Goal: Find specific page/section: Find specific page/section

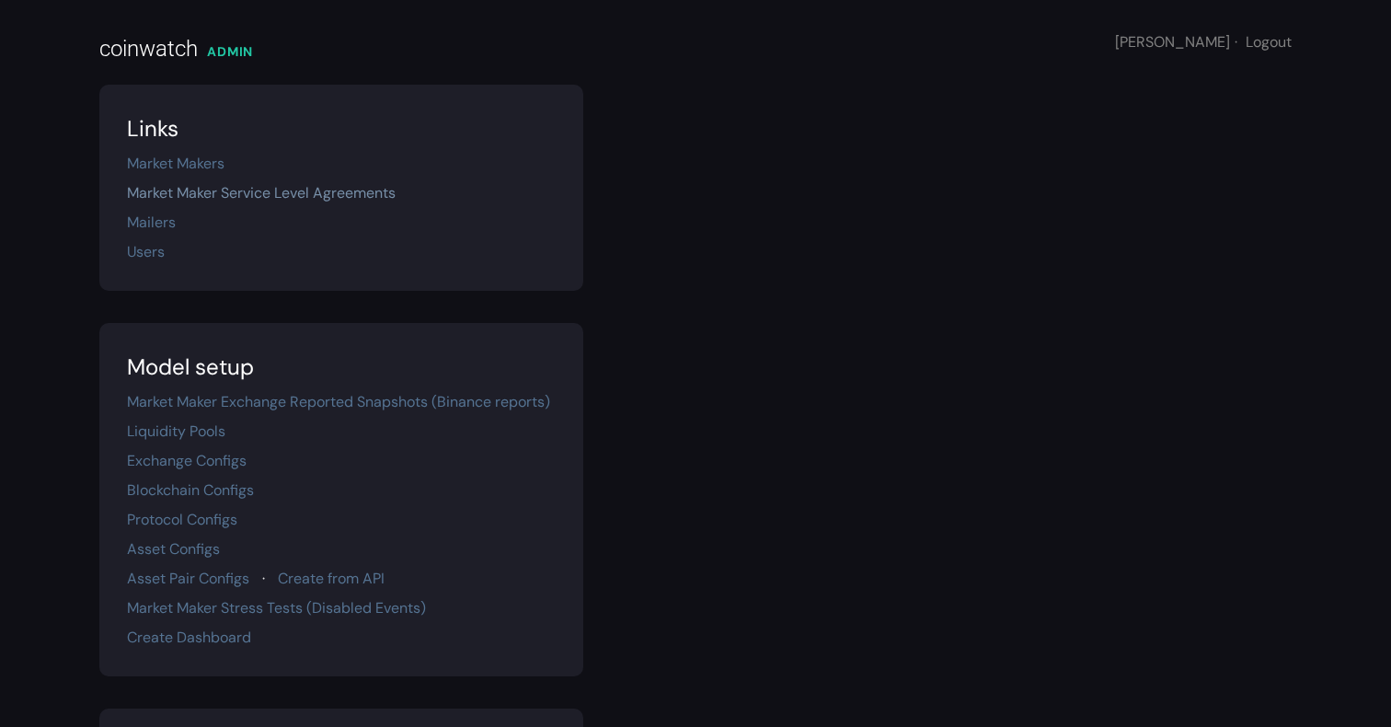
click at [338, 201] on link "Market Maker Service Level Agreements" at bounding box center [261, 192] width 269 height 19
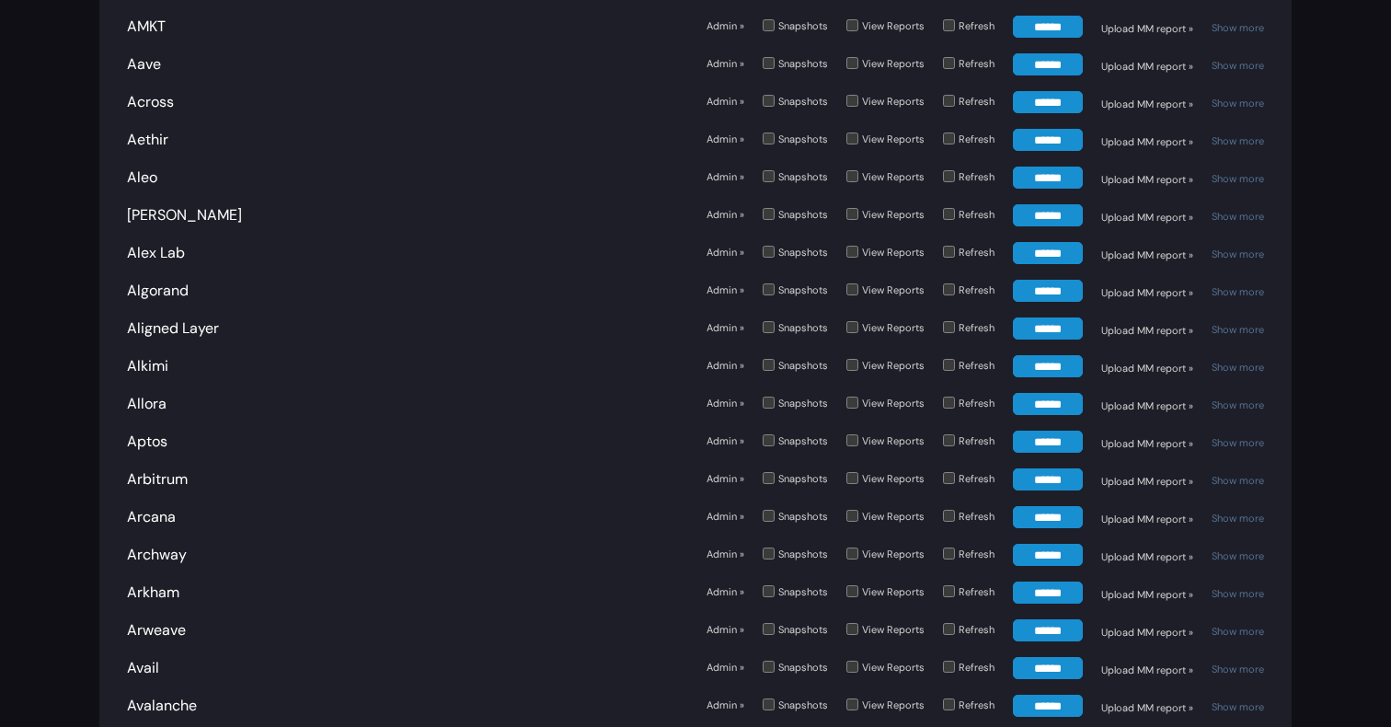
scroll to position [272, 0]
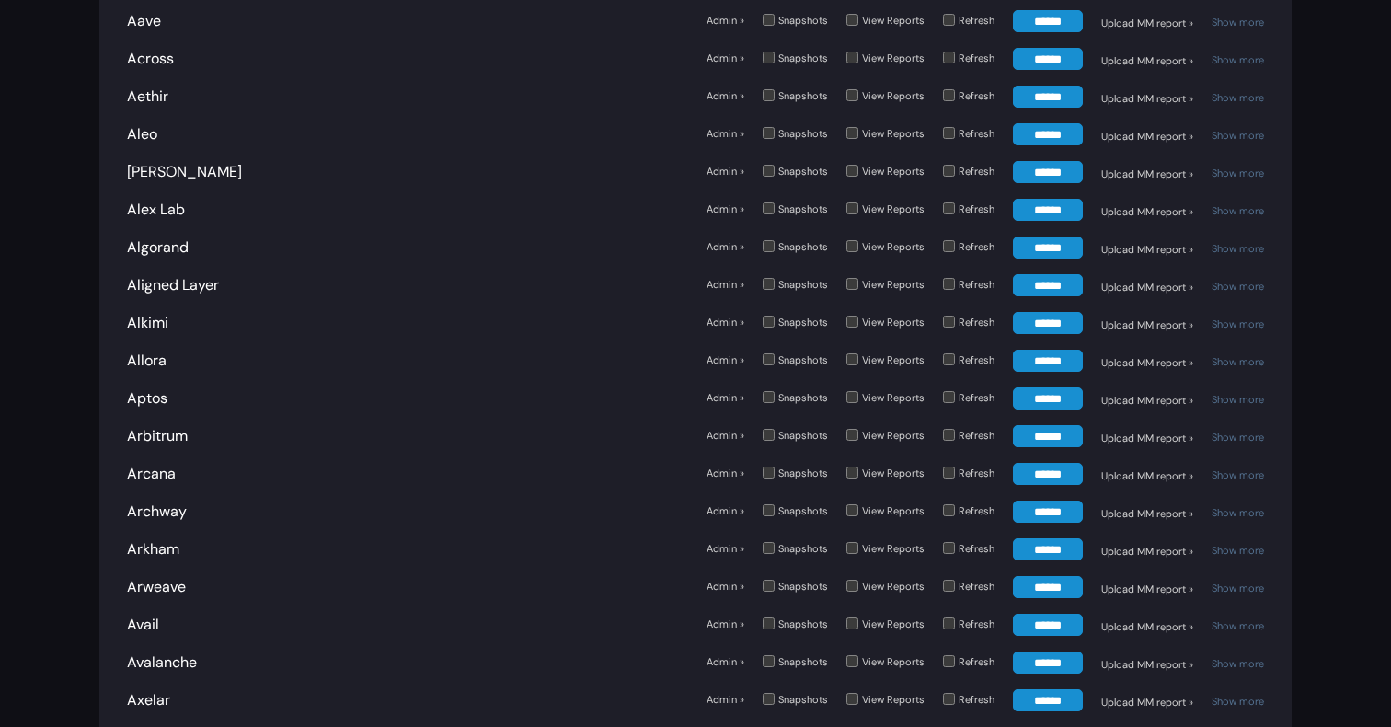
click at [729, 315] on link "Admin »" at bounding box center [725, 323] width 38 height 16
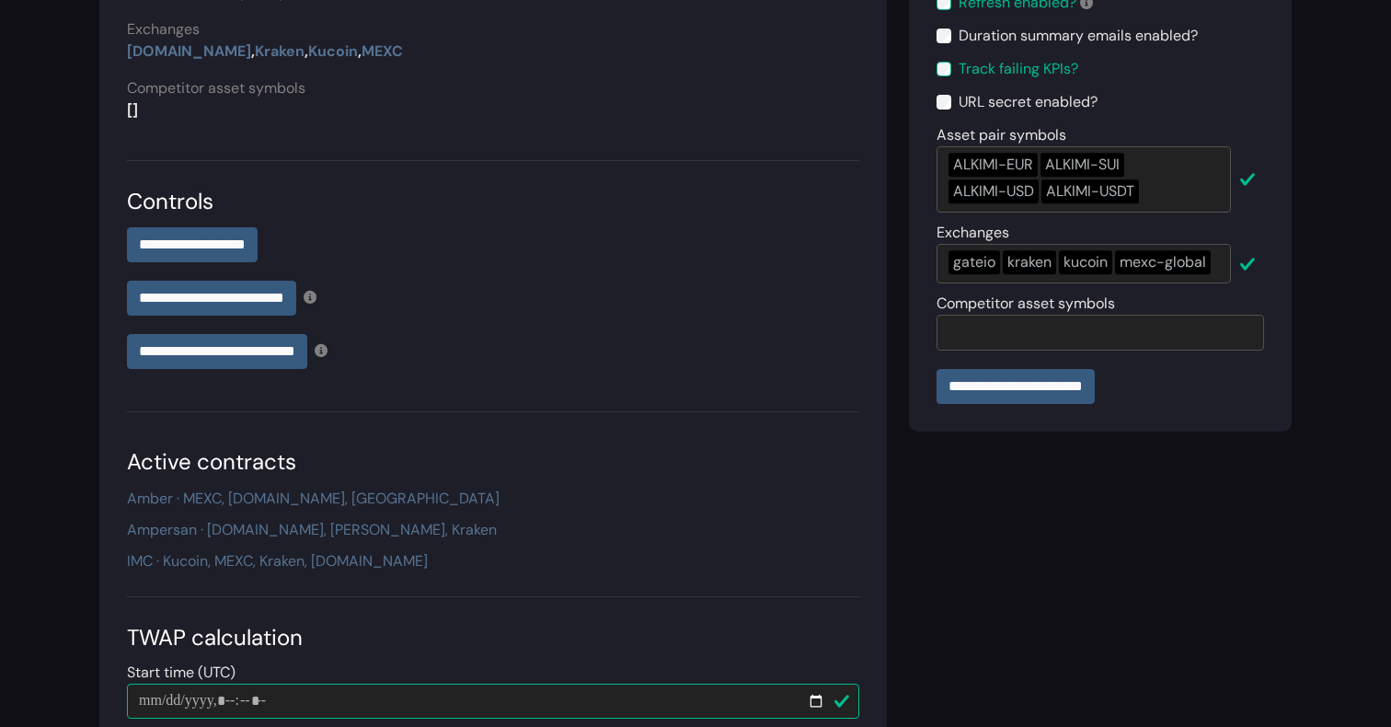
scroll to position [607, 0]
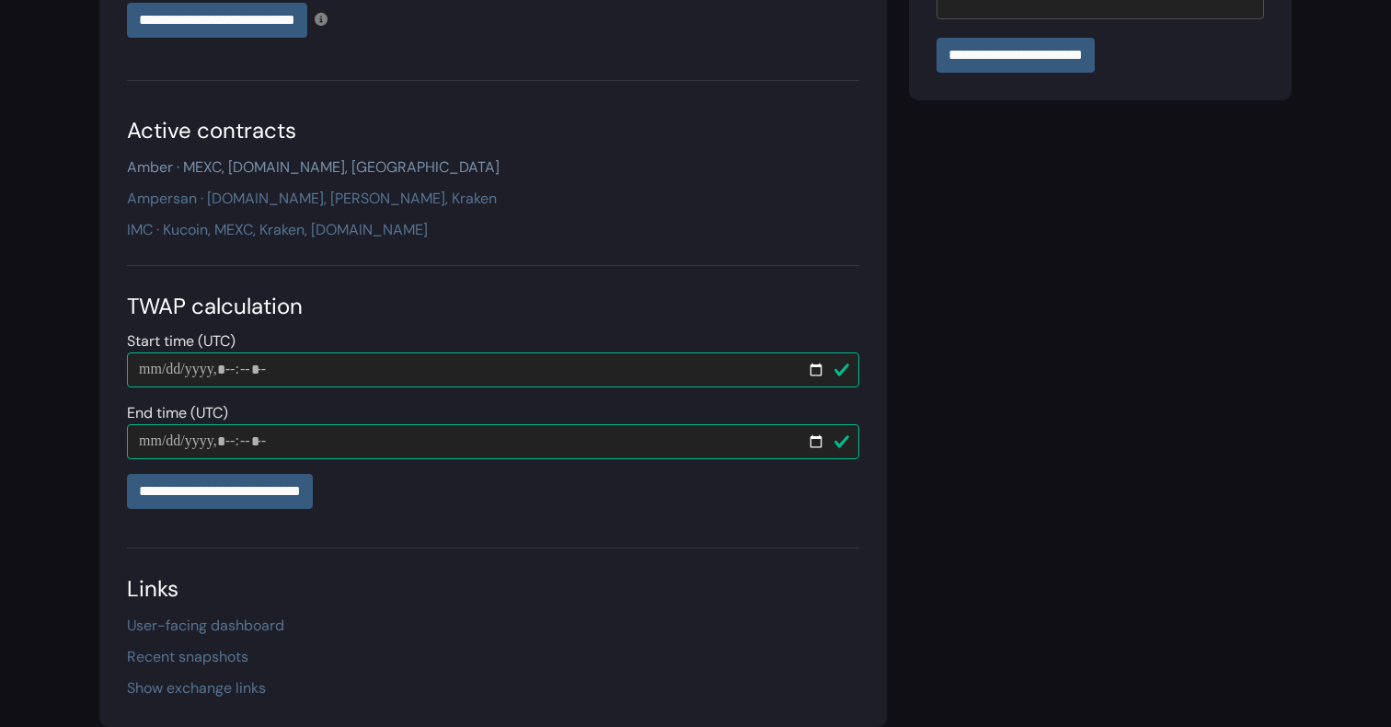
click at [280, 166] on link "Amber · MEXC, [DOMAIN_NAME], [GEOGRAPHIC_DATA]" at bounding box center [313, 166] width 373 height 19
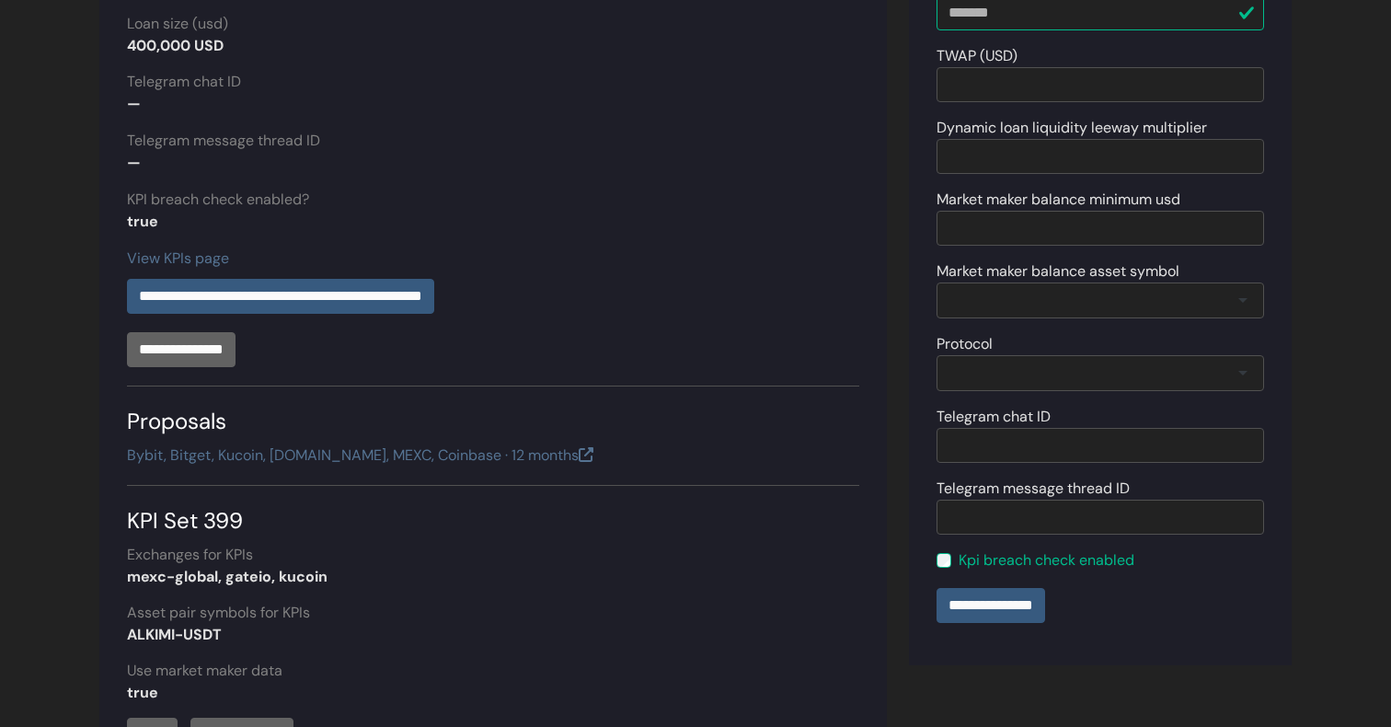
scroll to position [524, 0]
